Goal: Transaction & Acquisition: Book appointment/travel/reservation

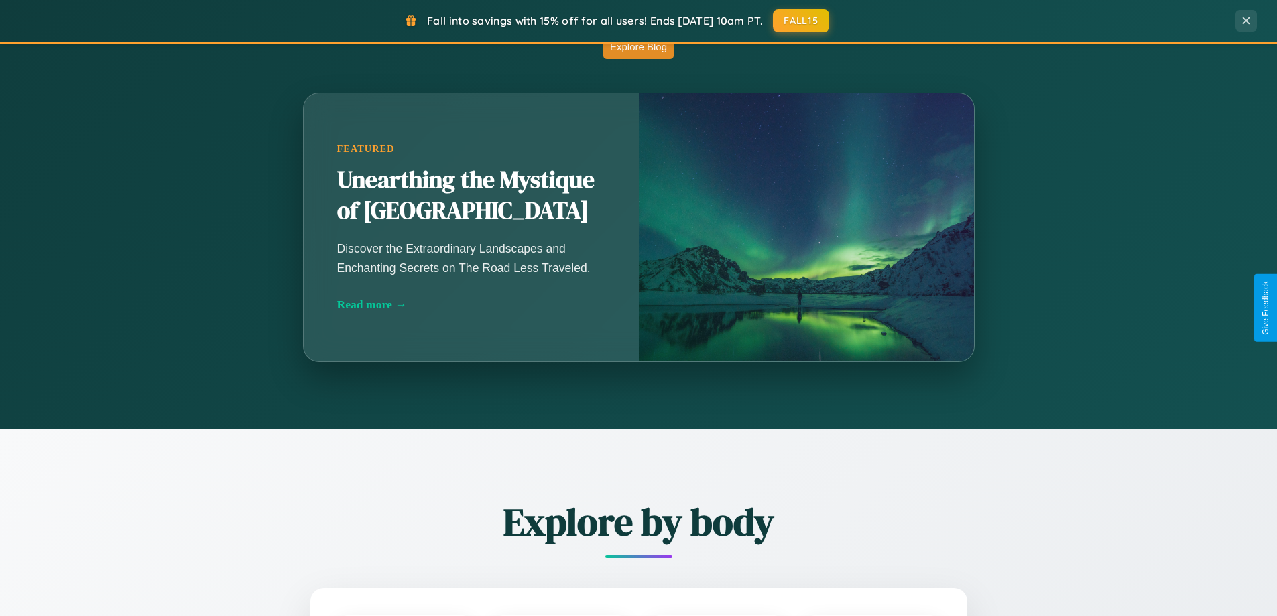
scroll to position [2579, 0]
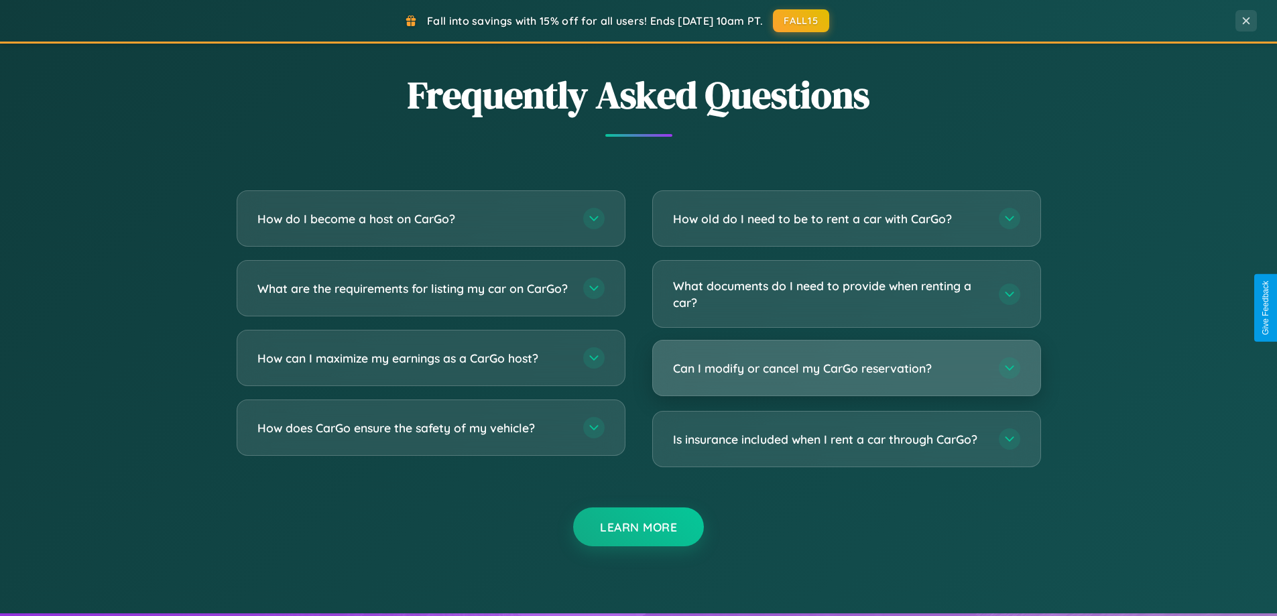
click at [846, 368] on h3 "Can I modify or cancel my CarGo reservation?" at bounding box center [829, 368] width 312 height 17
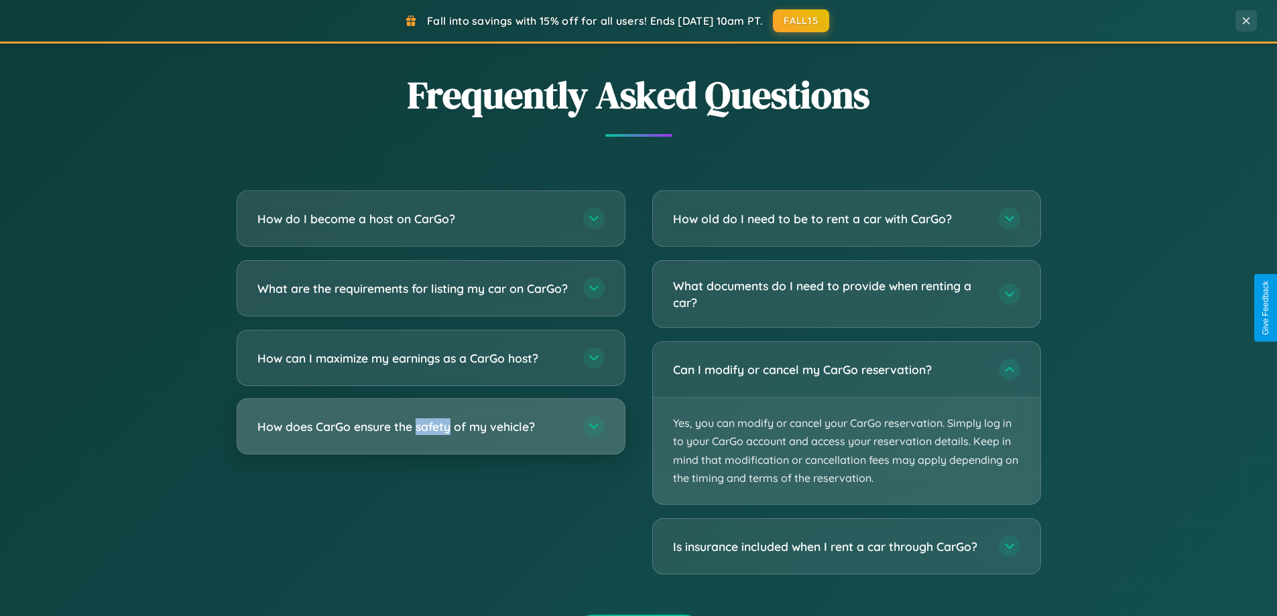
click at [430, 435] on h3 "How does CarGo ensure the safety of my vehicle?" at bounding box center [413, 426] width 312 height 17
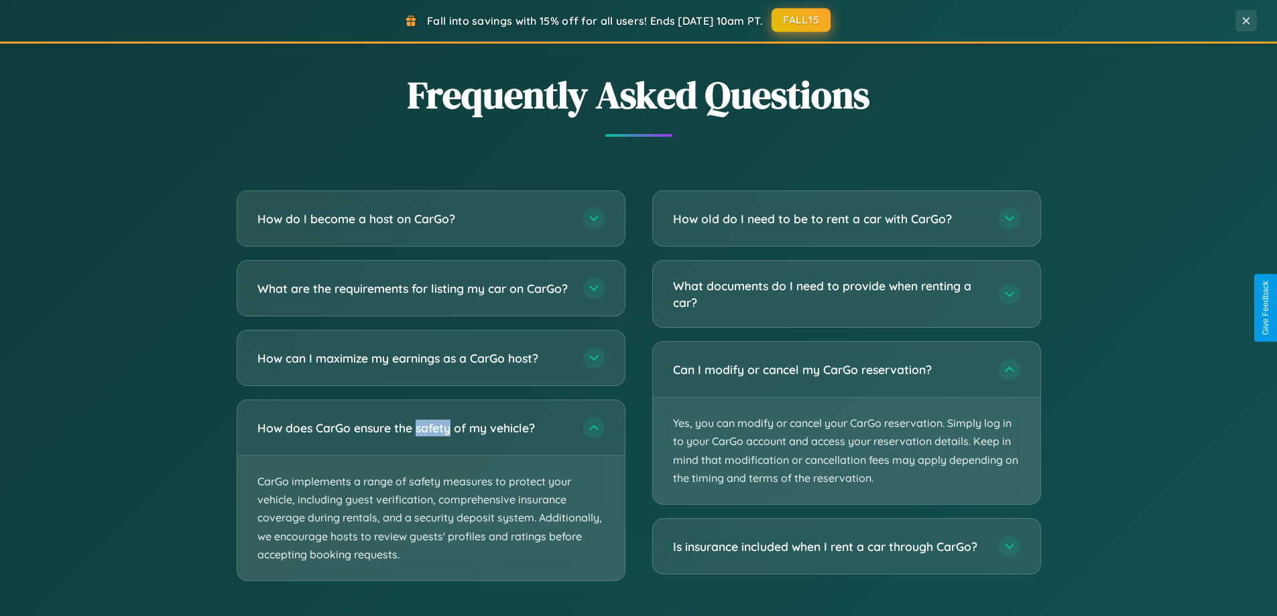
click at [801, 20] on button "FALL15" at bounding box center [800, 20] width 59 height 24
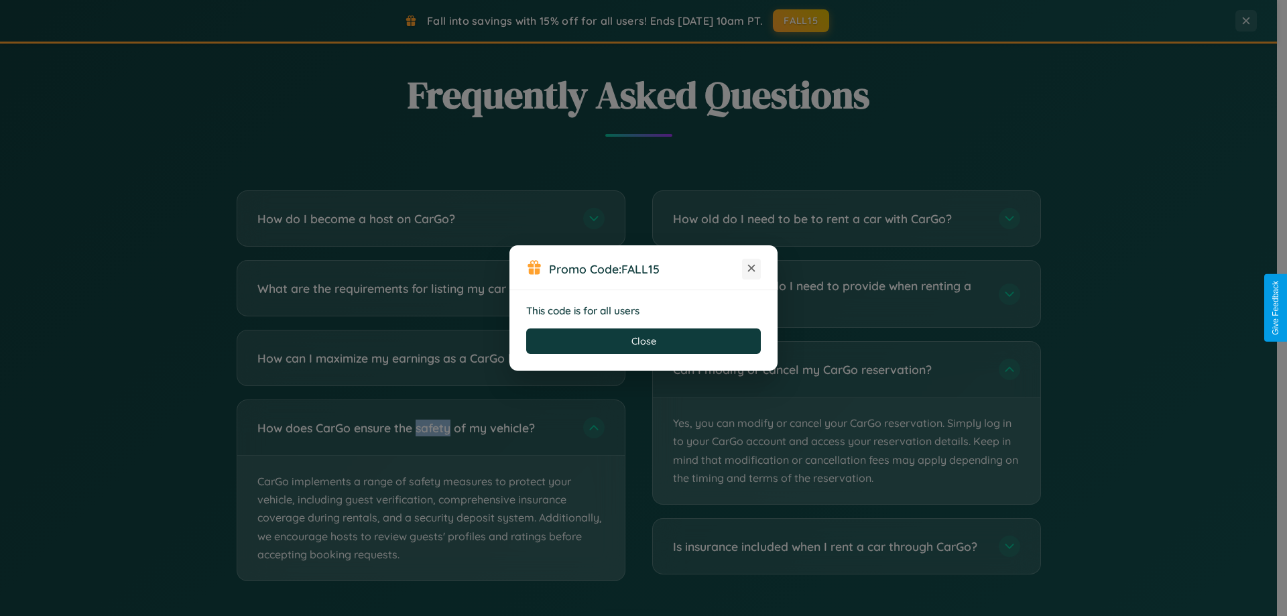
click at [751, 269] on icon at bounding box center [751, 267] width 13 height 13
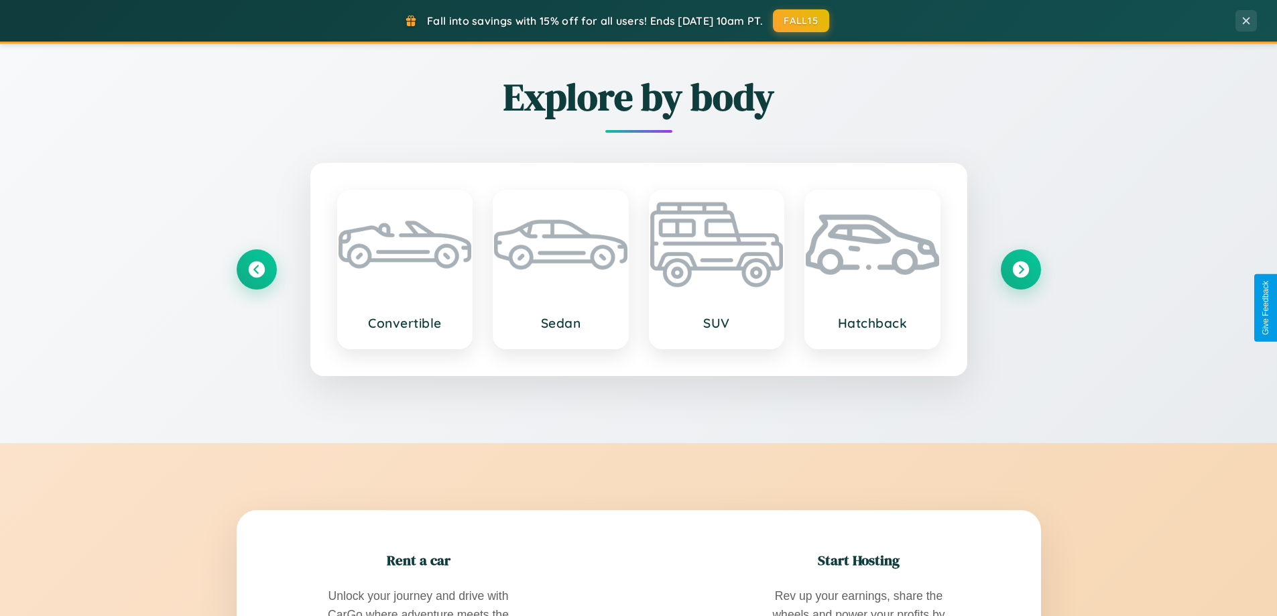
scroll to position [1570, 0]
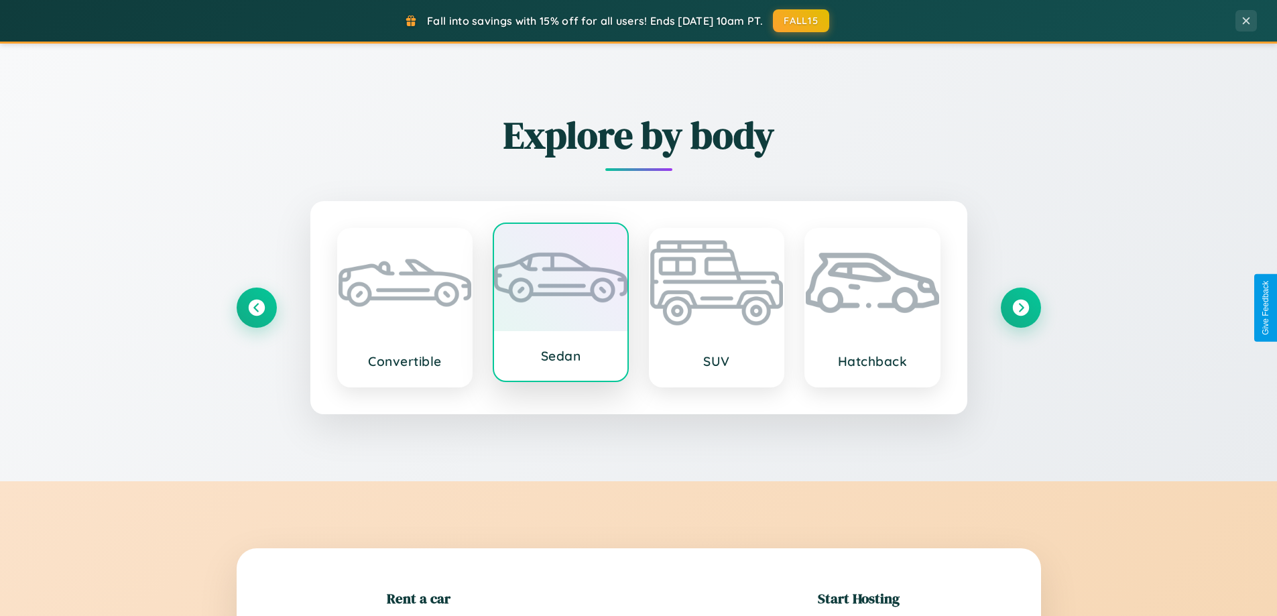
click at [560, 303] on div at bounding box center [560, 277] width 133 height 107
